Goal: Find specific page/section: Find specific page/section

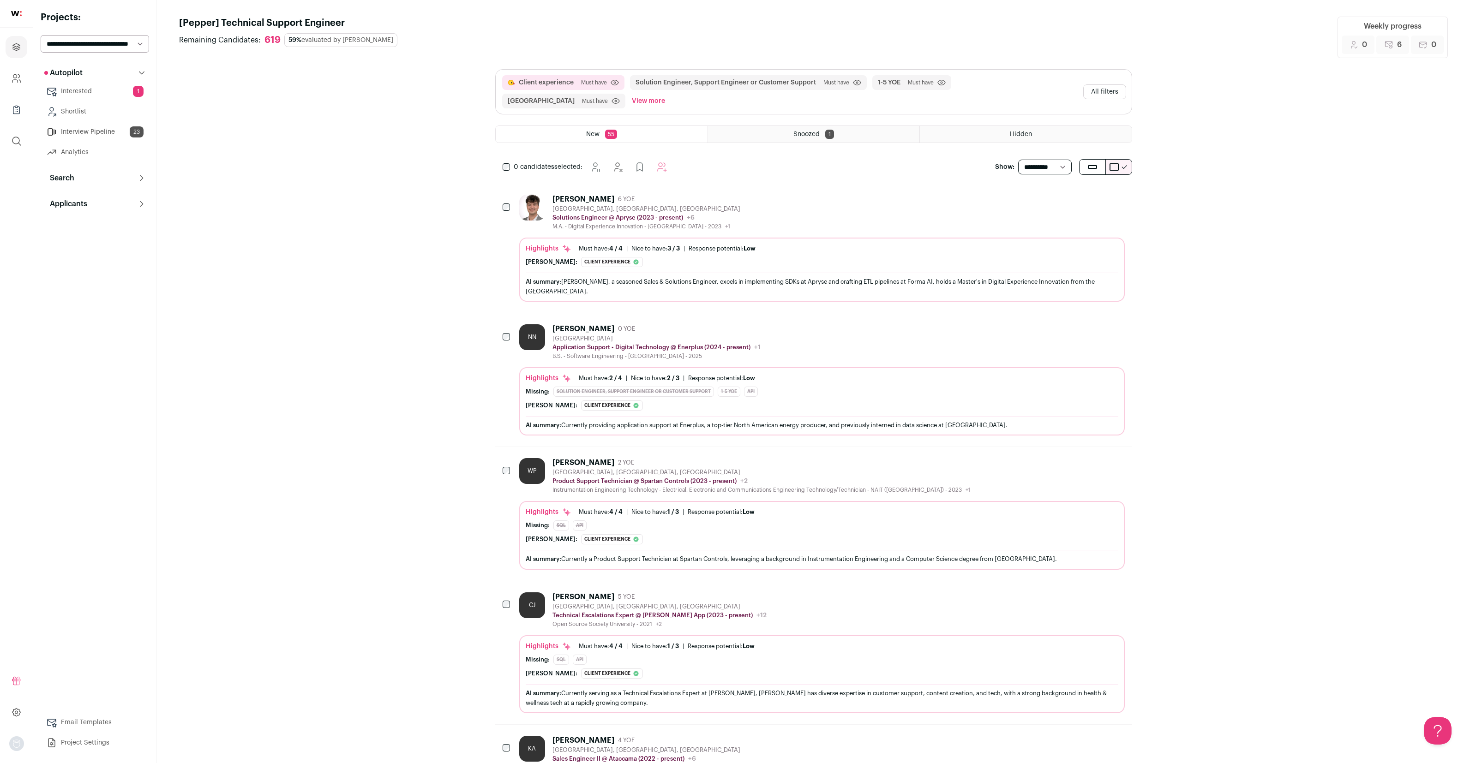
click at [88, 90] on link "Interested 1" at bounding box center [95, 91] width 108 height 18
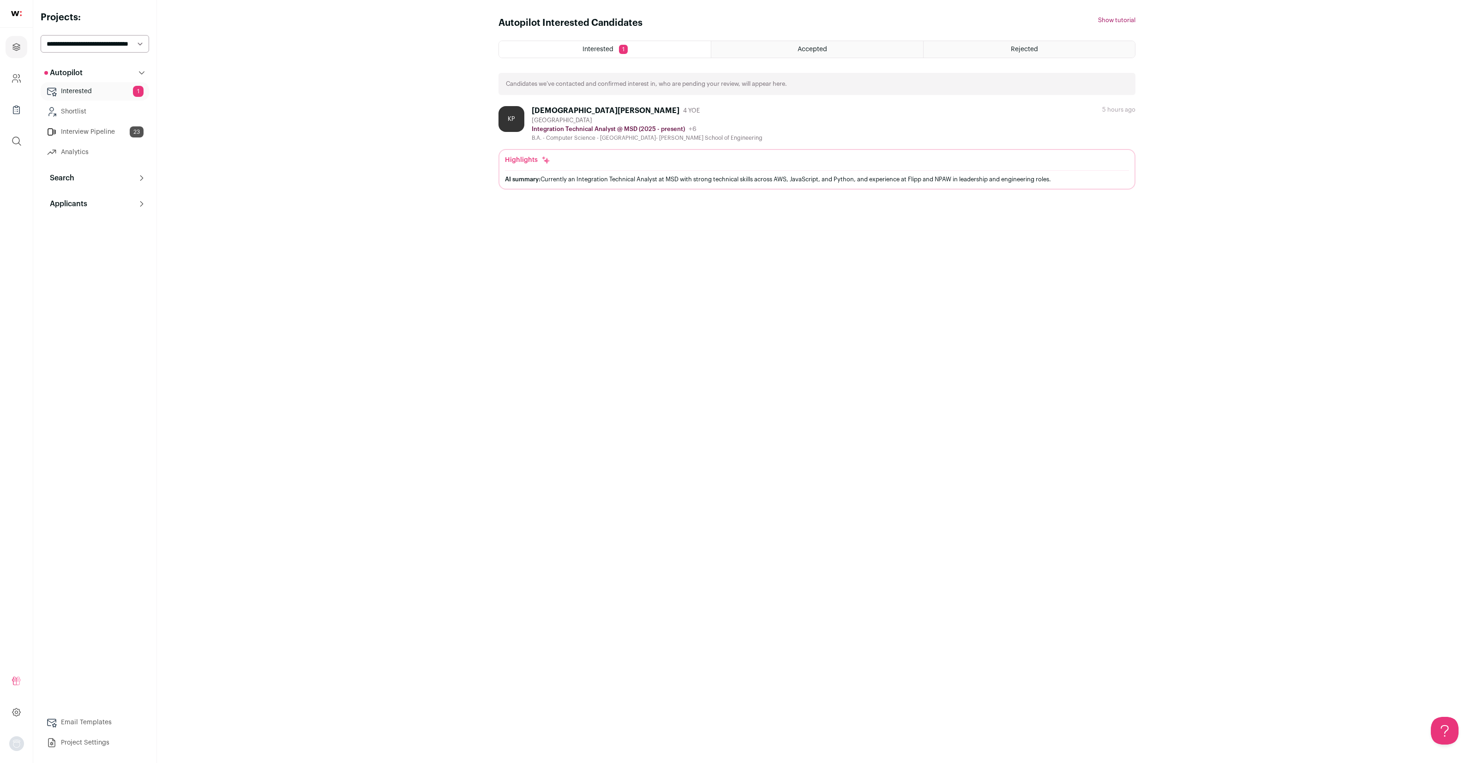
click at [91, 132] on link "Interview Pipeline 23" at bounding box center [95, 132] width 108 height 18
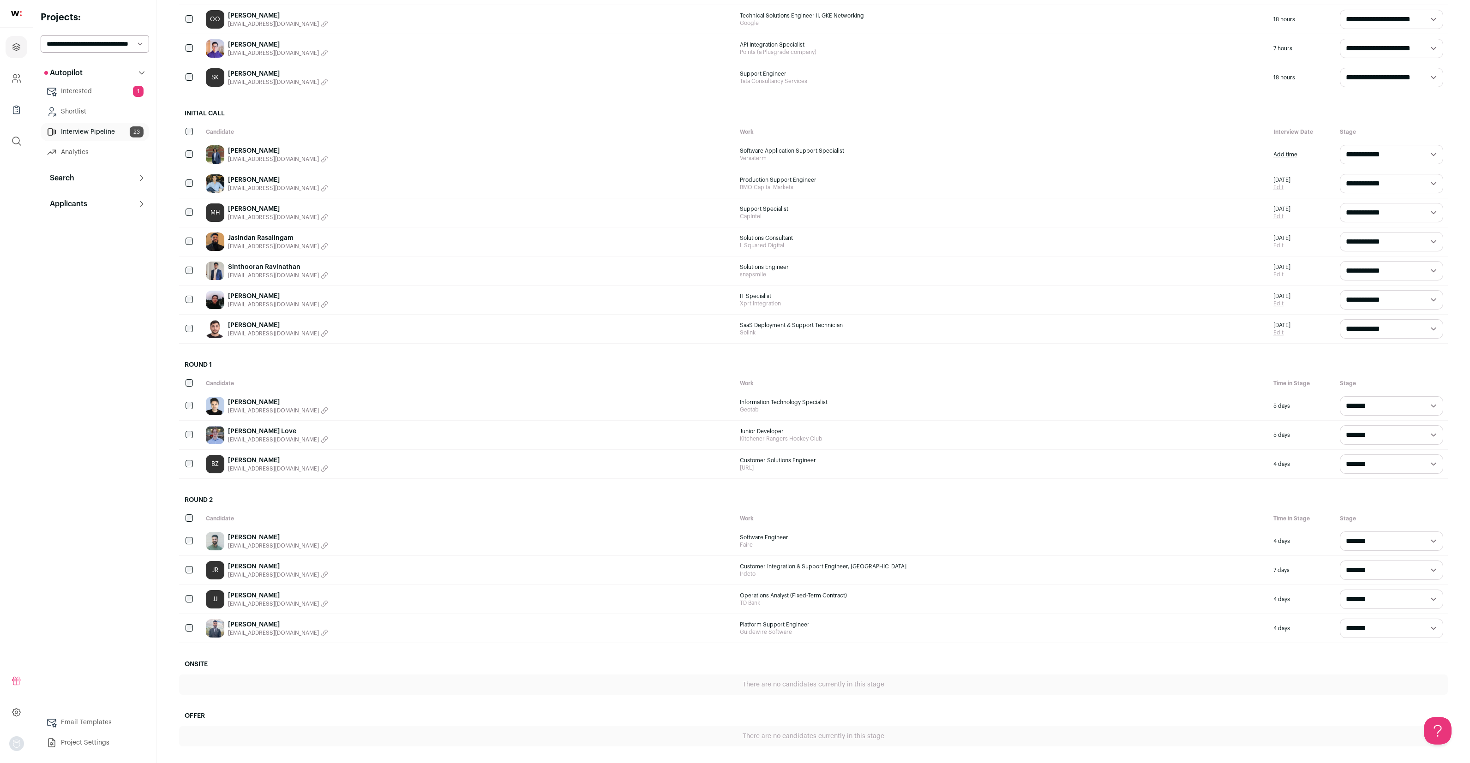
scroll to position [262, 0]
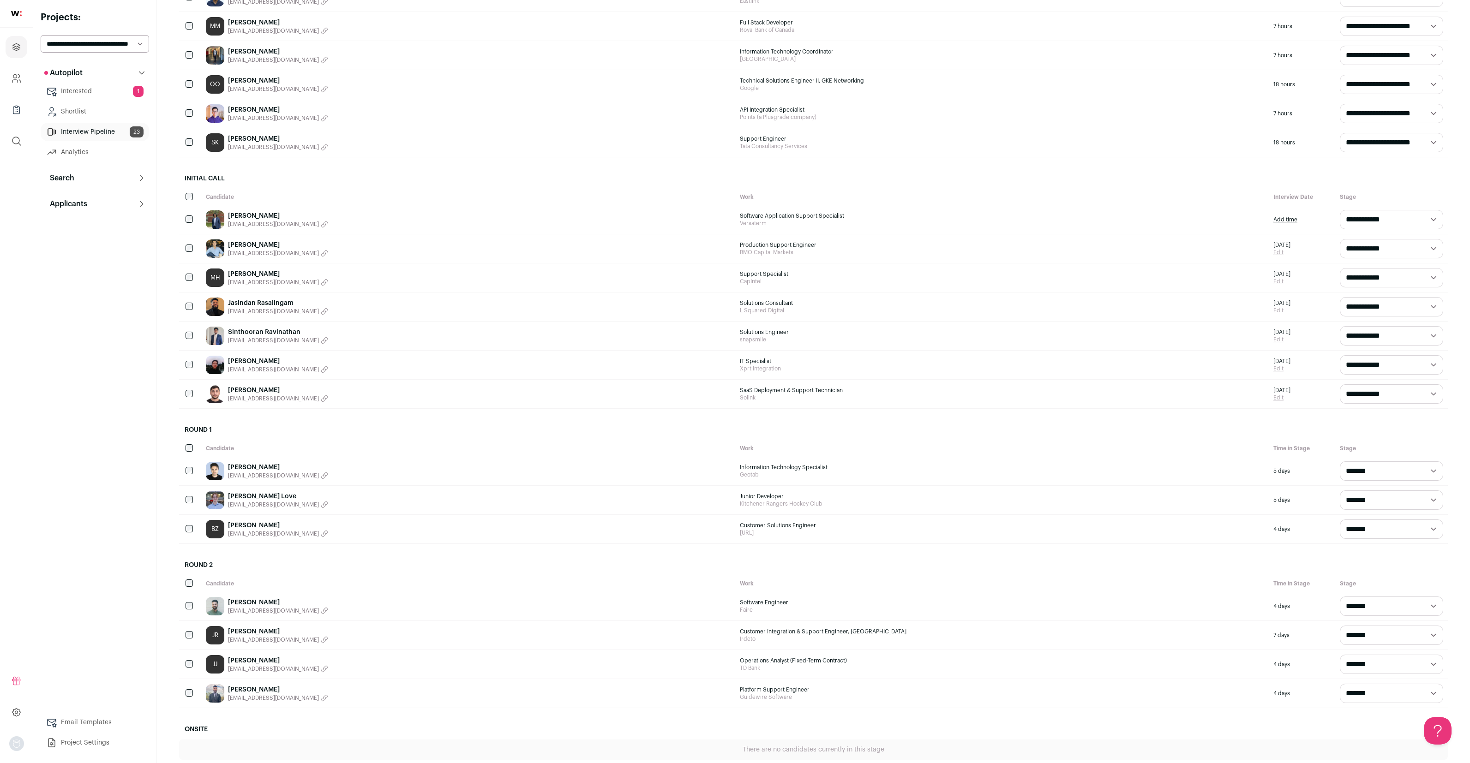
click at [252, 527] on link "[PERSON_NAME]" at bounding box center [278, 525] width 100 height 9
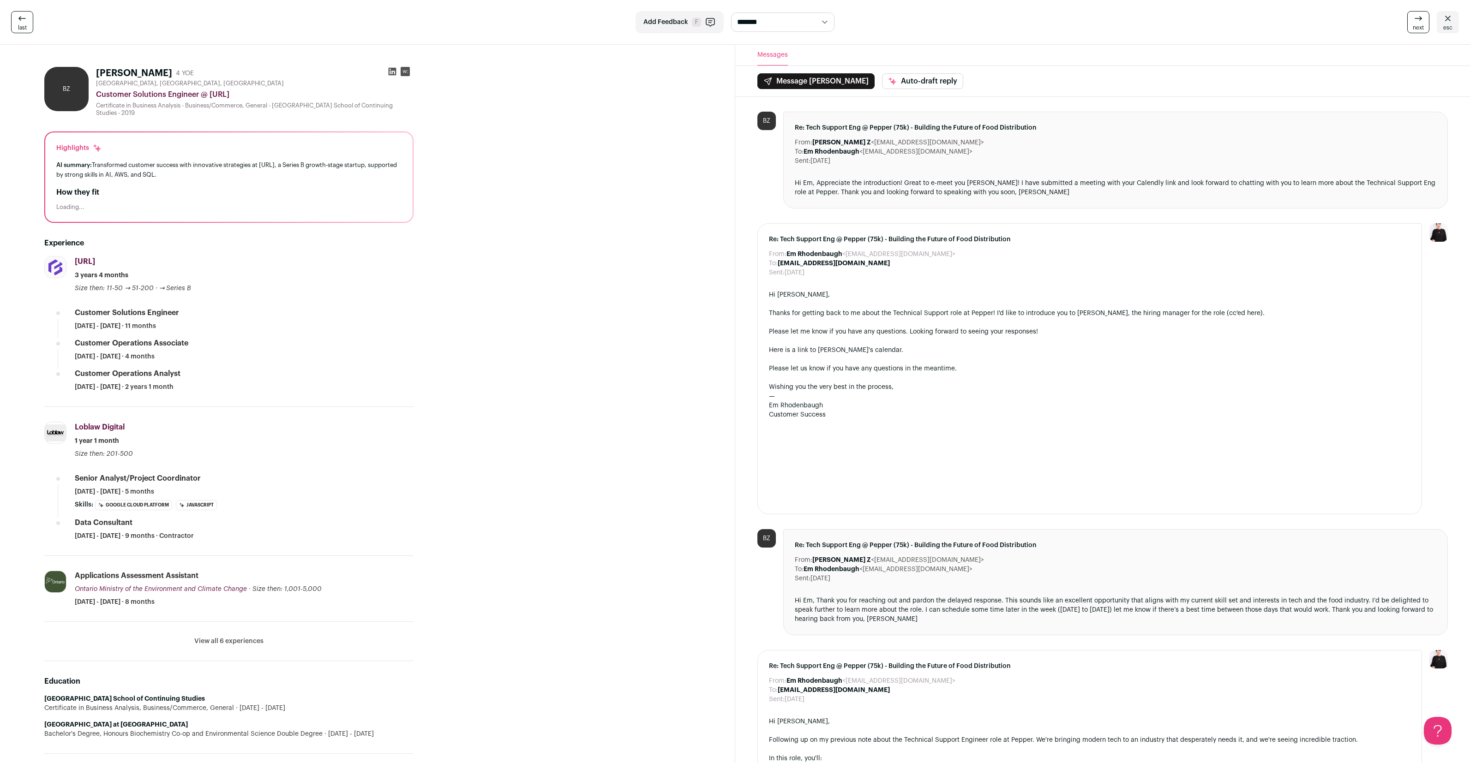
click at [144, 319] on div "Customer Solutions Engineer [DATE] - [DATE] · 11 months" at bounding box center [244, 319] width 339 height 23
drag, startPoint x: 188, startPoint y: 314, endPoint x: 73, endPoint y: 312, distance: 114.5
click at [73, 312] on li "[URL] [URL] Add to company list Public / Private Private Valuation Unknown Comp…" at bounding box center [228, 331] width 369 height 151
copy div "Customer Solutions Engineer"
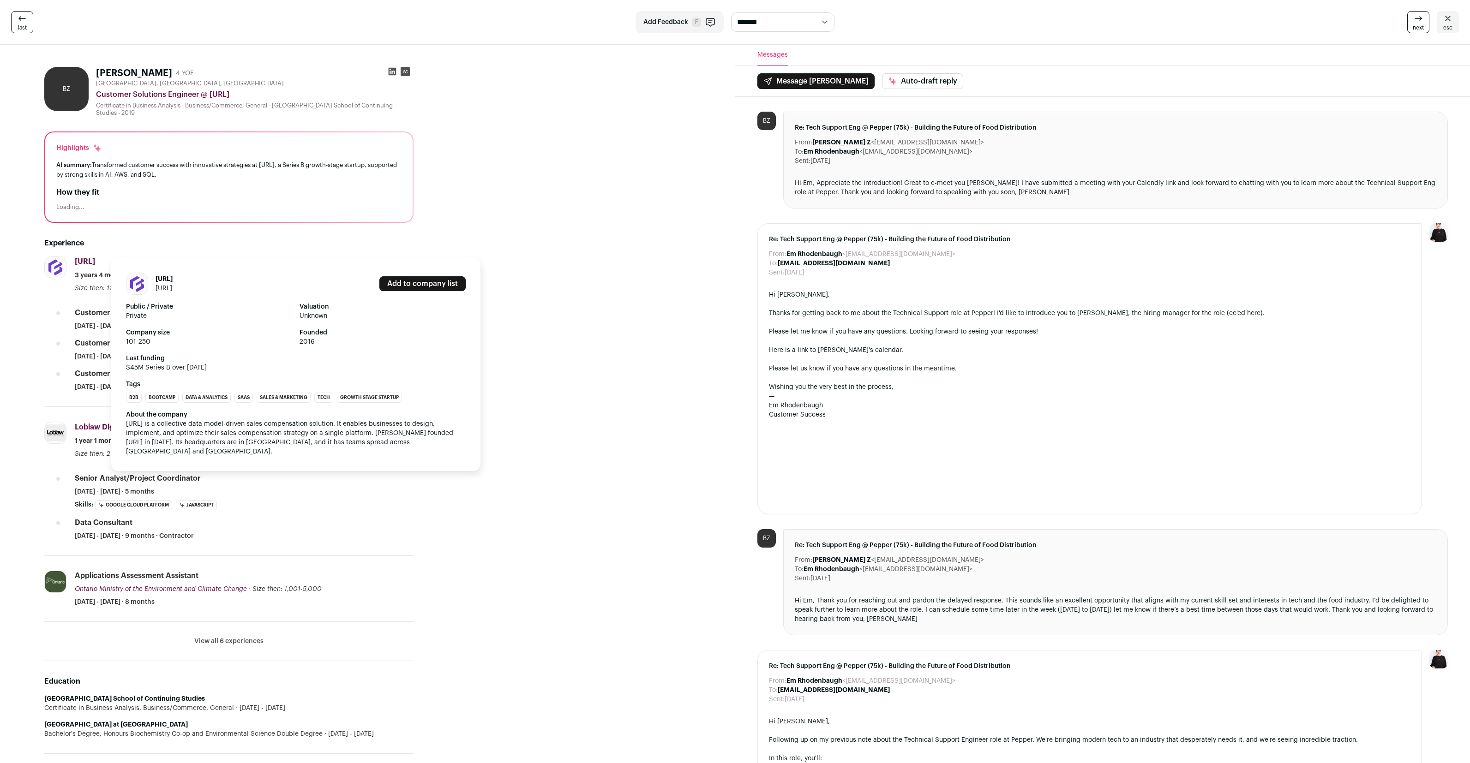
click at [84, 262] on span "[URL]" at bounding box center [85, 261] width 20 height 7
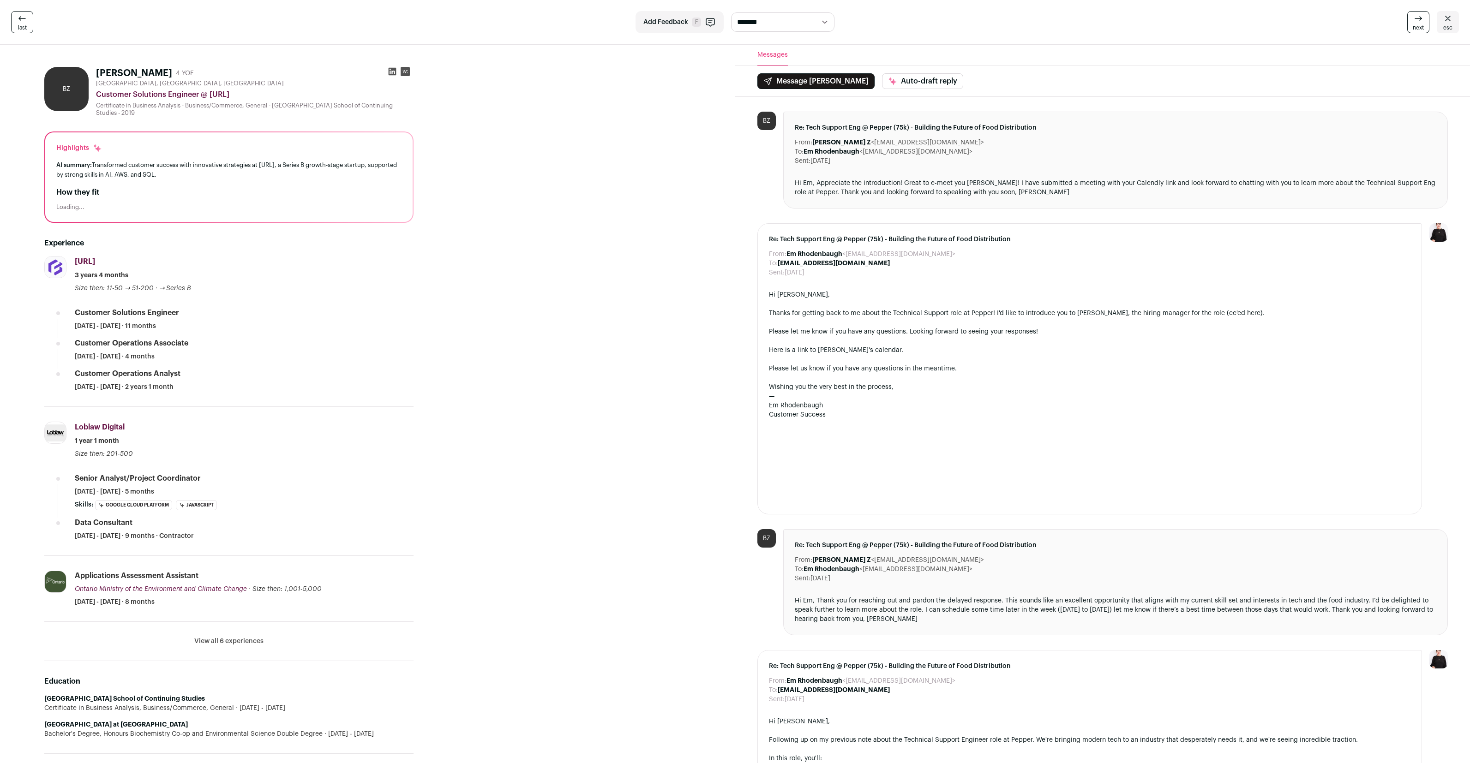
click at [62, 263] on img at bounding box center [55, 267] width 21 height 23
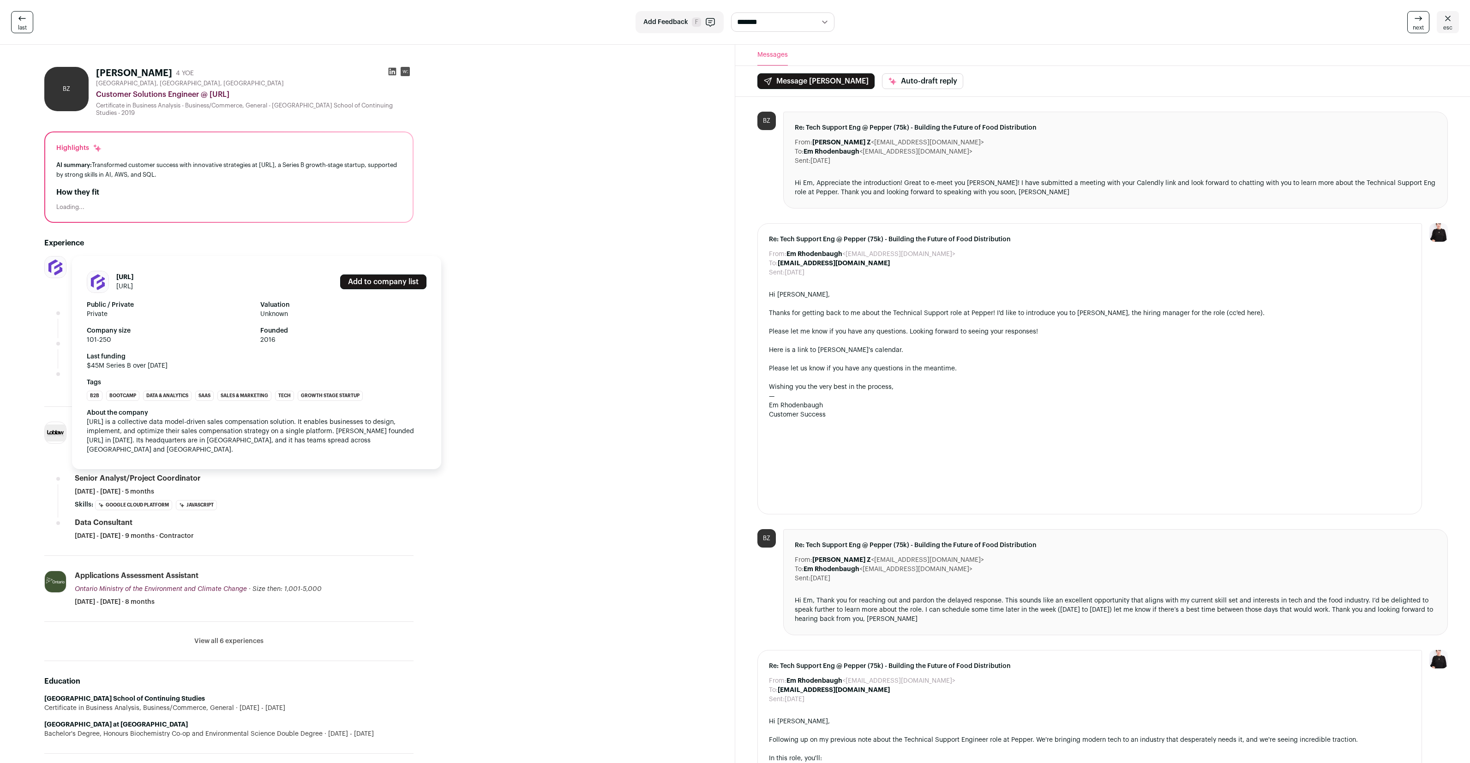
click at [57, 268] on img at bounding box center [55, 267] width 21 height 23
click at [133, 295] on div "[URL] [URL] Add to company list Public / Private Private Valuation Unknown Comp…" at bounding box center [256, 362] width 369 height 213
click at [125, 288] on link "[URL]" at bounding box center [124, 286] width 17 height 6
